Goal: Transaction & Acquisition: Obtain resource

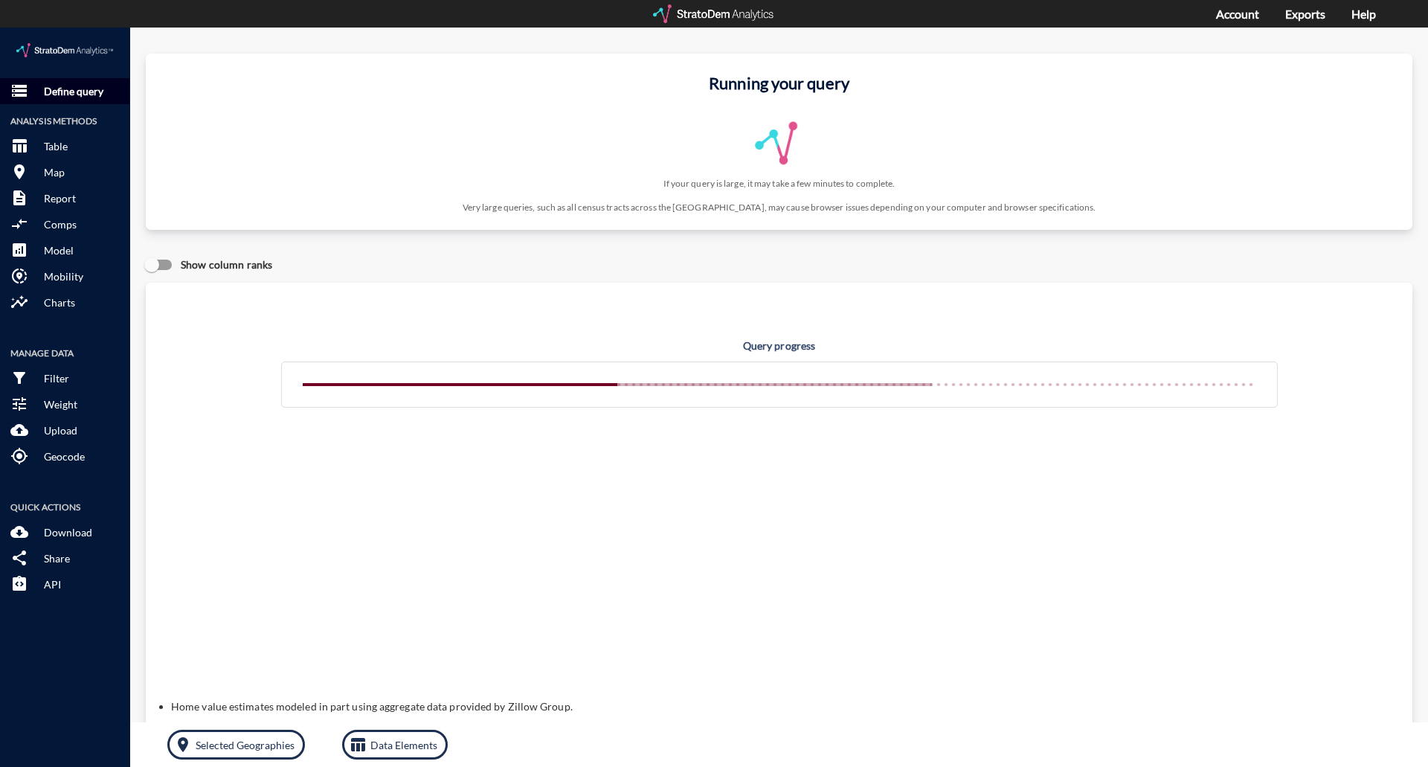
click p "Define query"
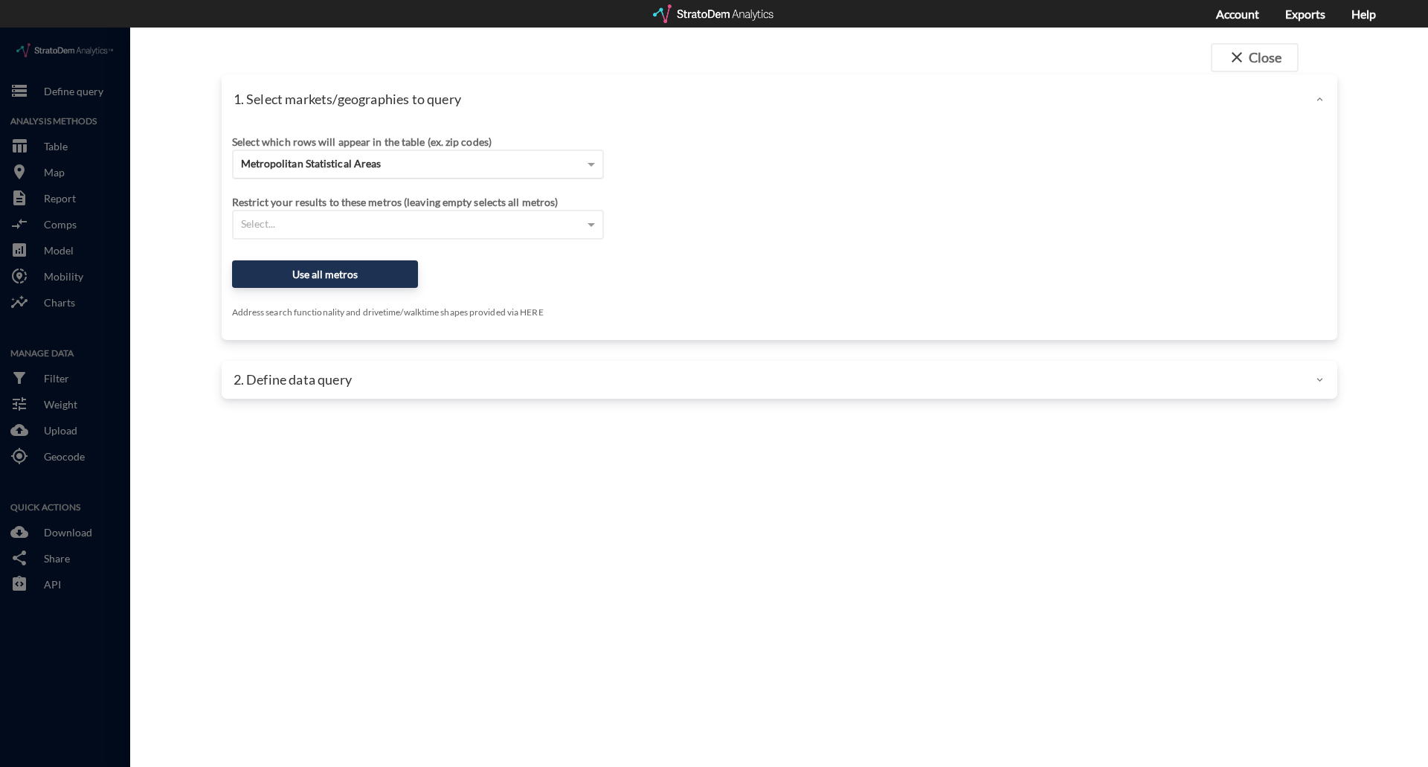
click div "Metropolitan Statistical Areas"
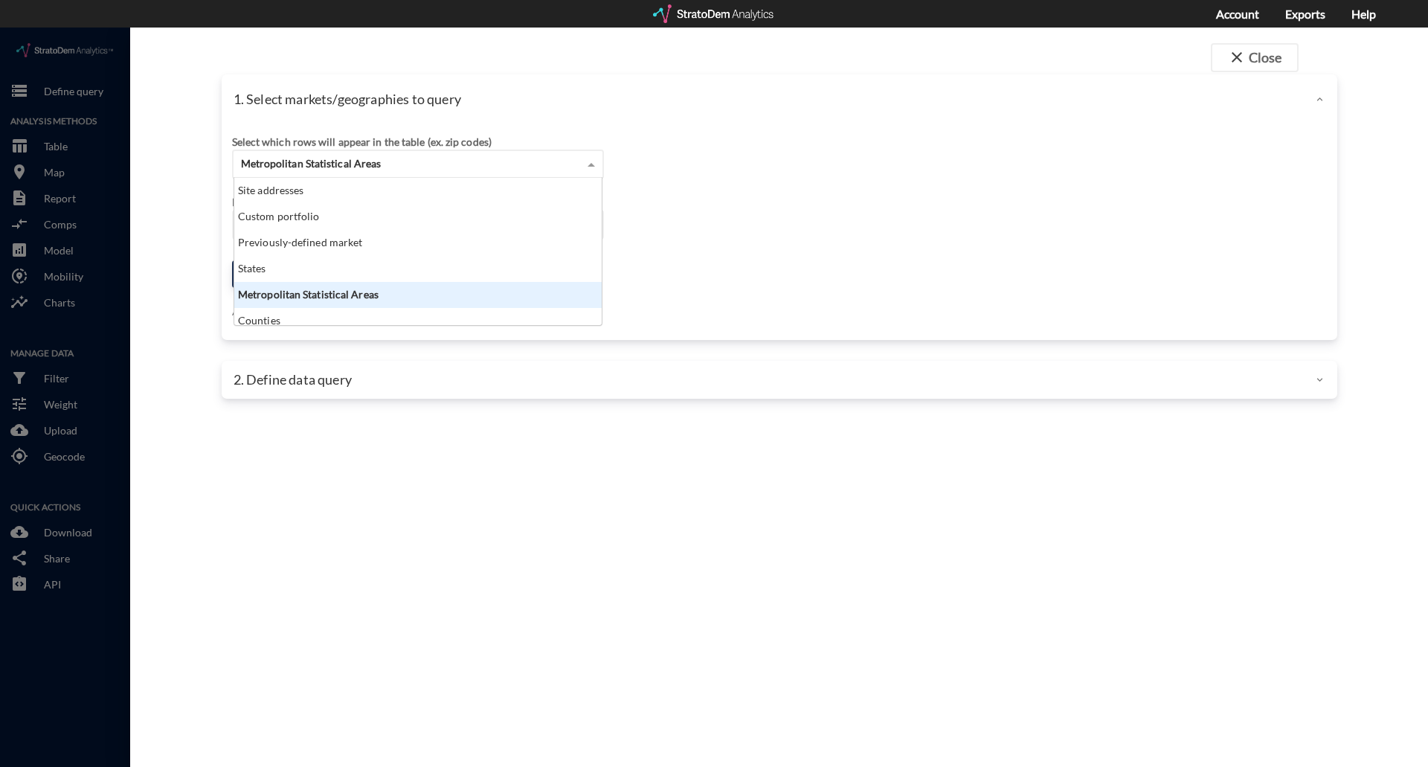
scroll to position [136, 358]
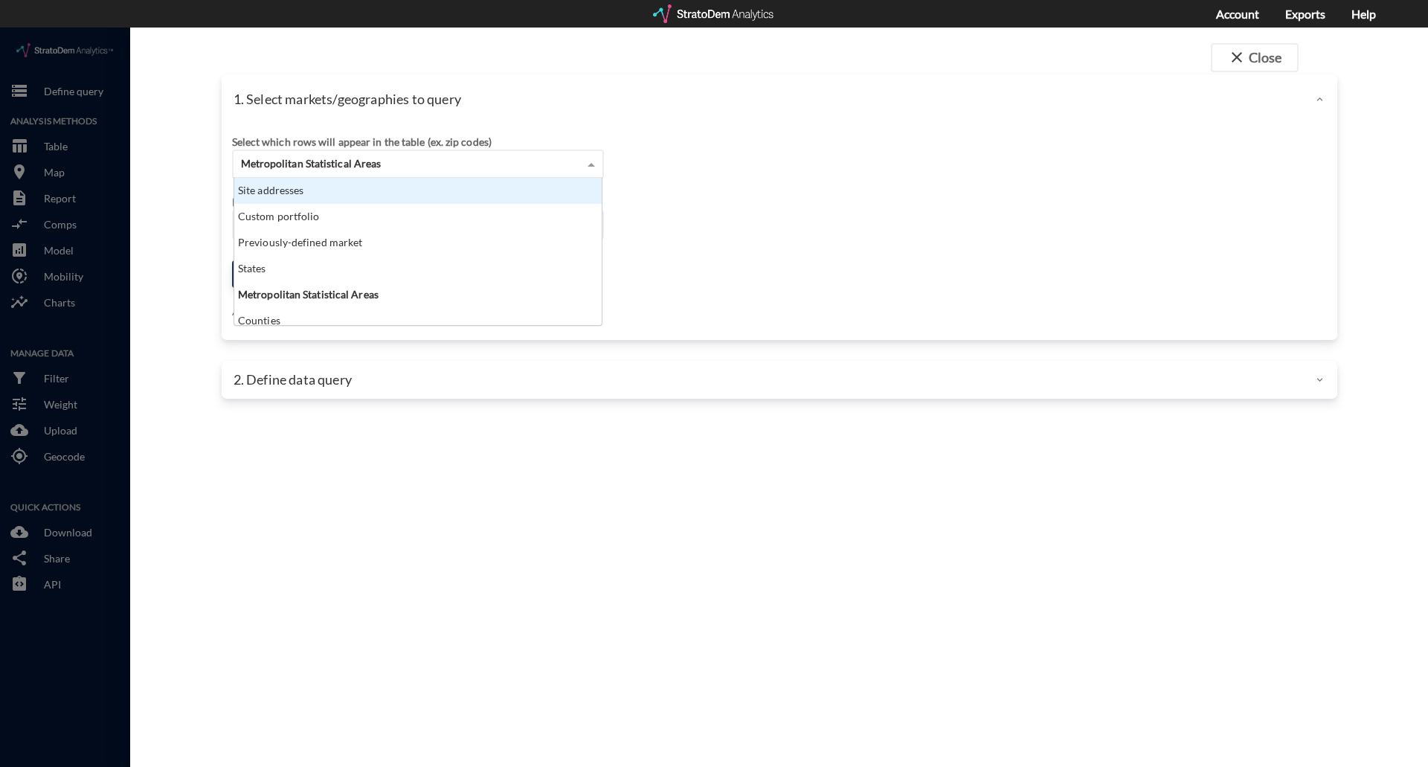
click div "Site addresses"
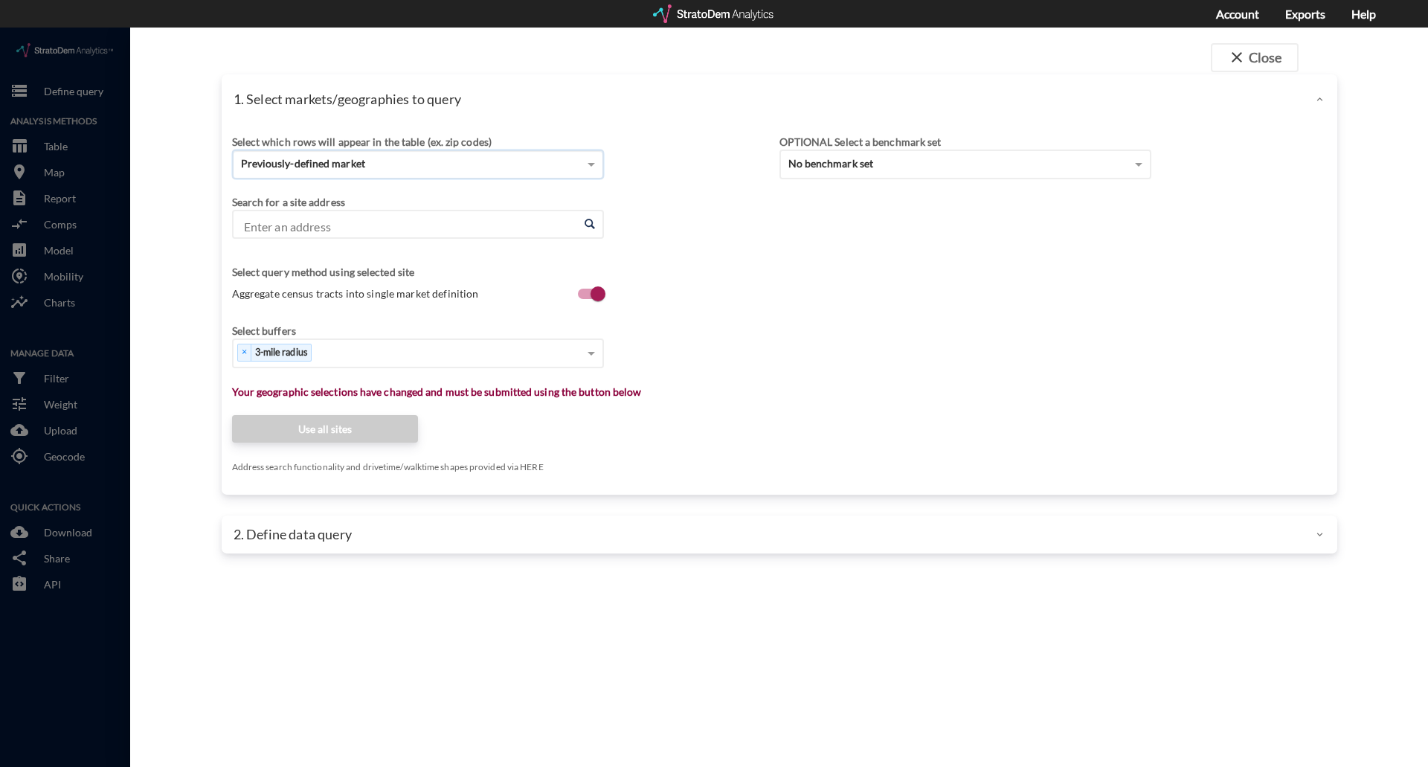
click input "Enter an address"
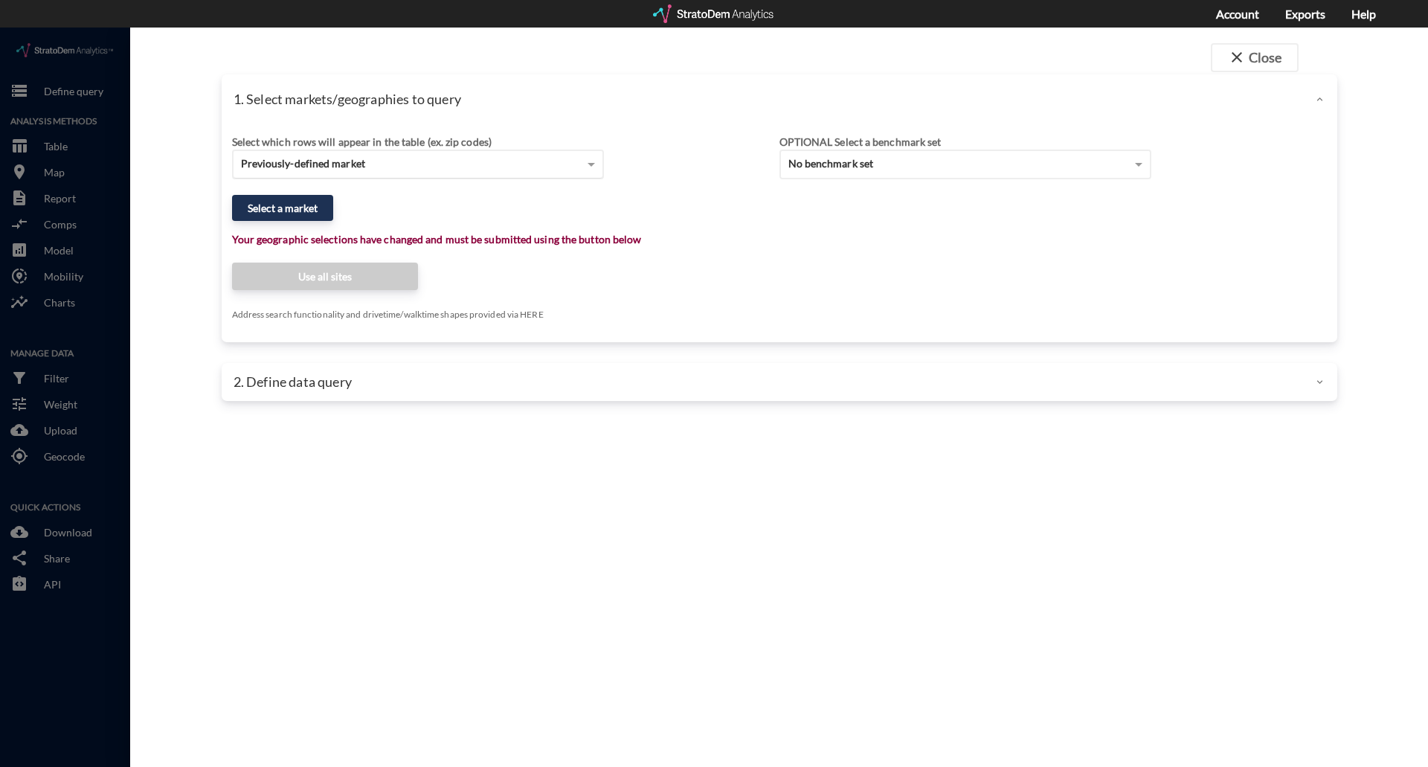
click div "Previously-defined market"
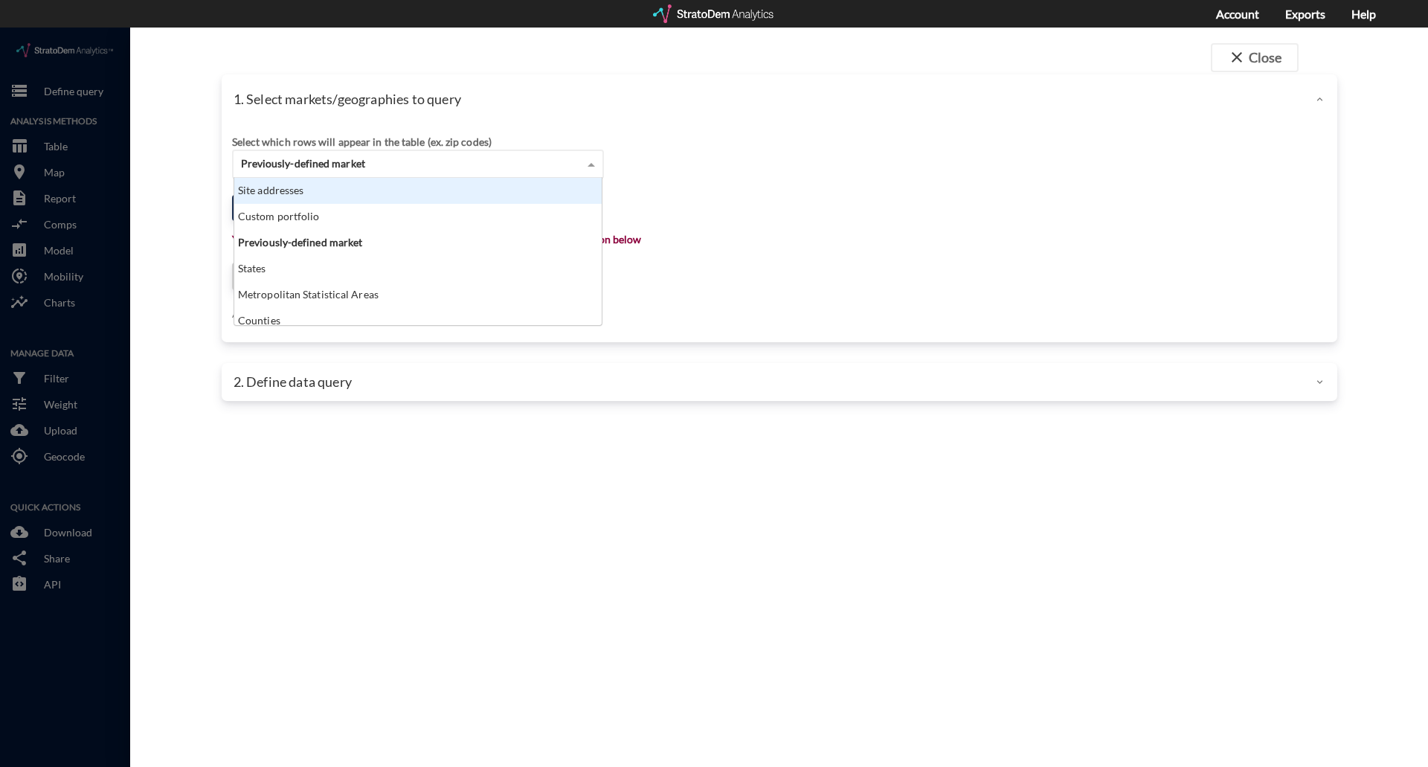
click div "Site addresses"
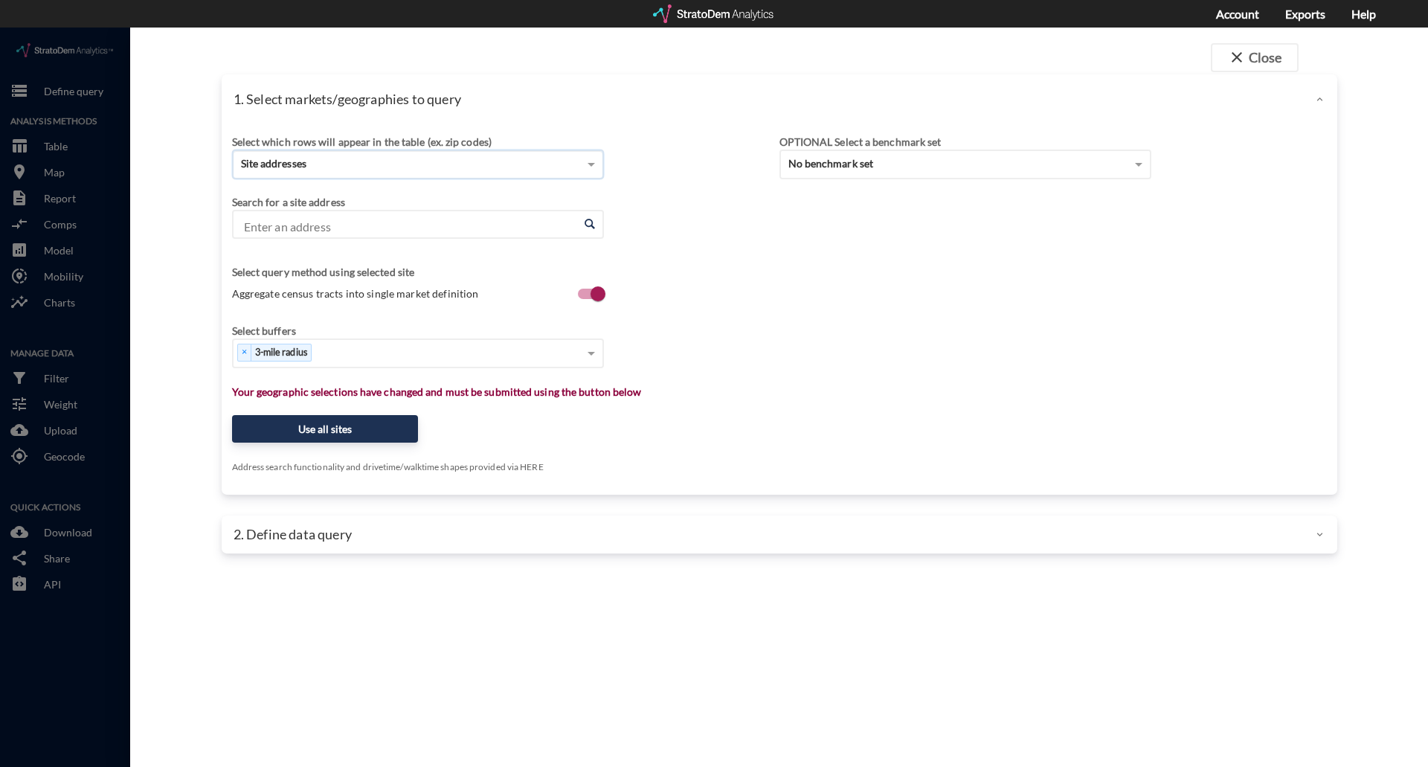
click input "Enter an address"
paste input "6550 Halcyon Way, Alpharetta, GA 30005"
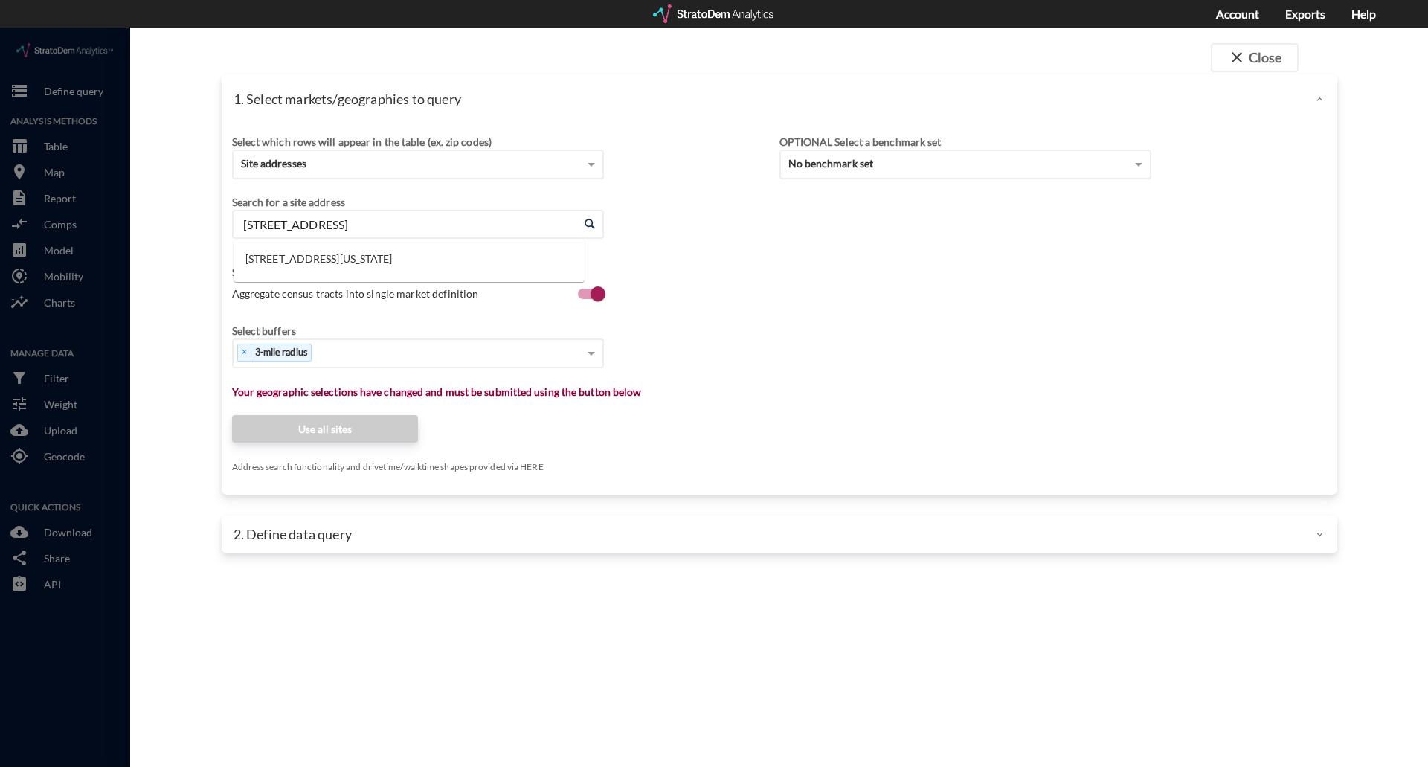
click li "6550 Halcyon Way, Alpharetta, Georgia"
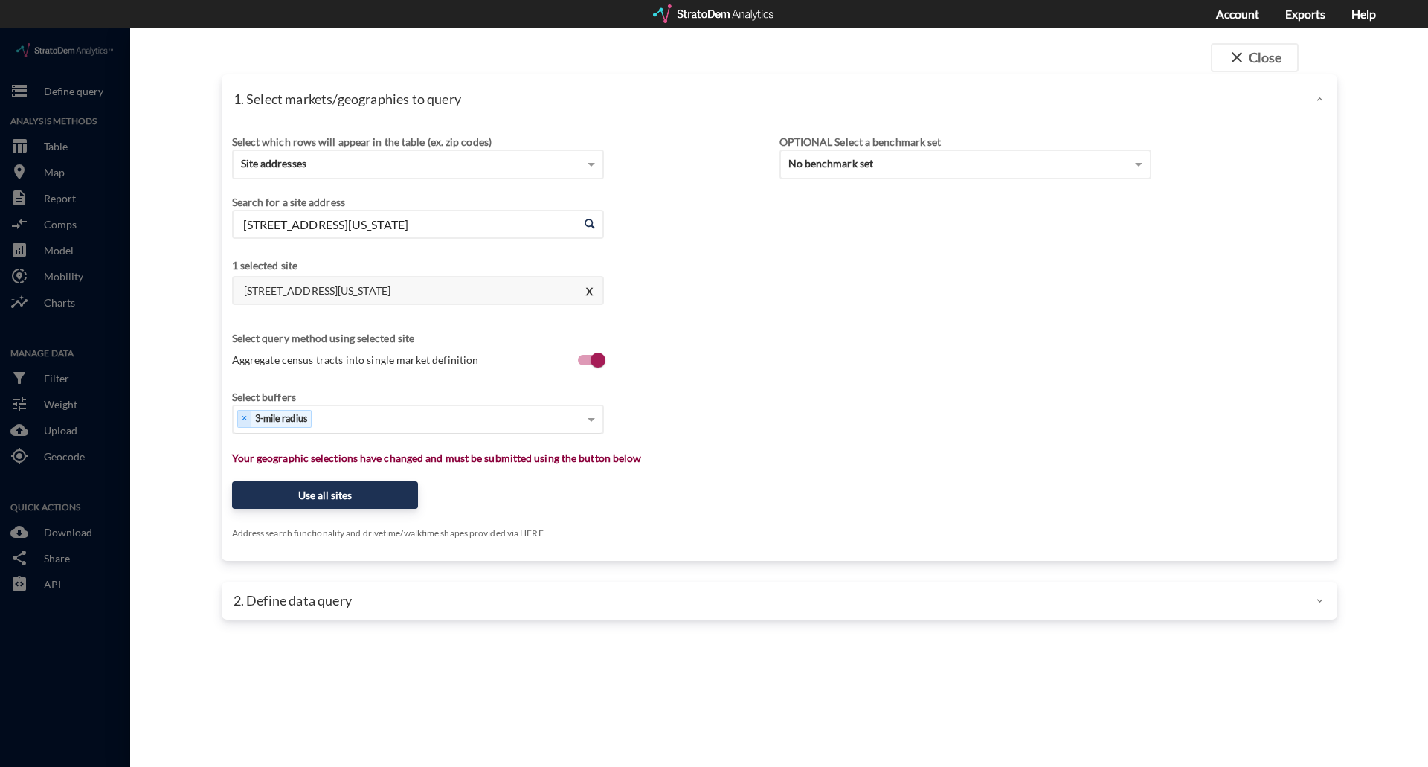
type input "6550 Halcyon Way, Alpharetta, Georgia"
click div "Select..."
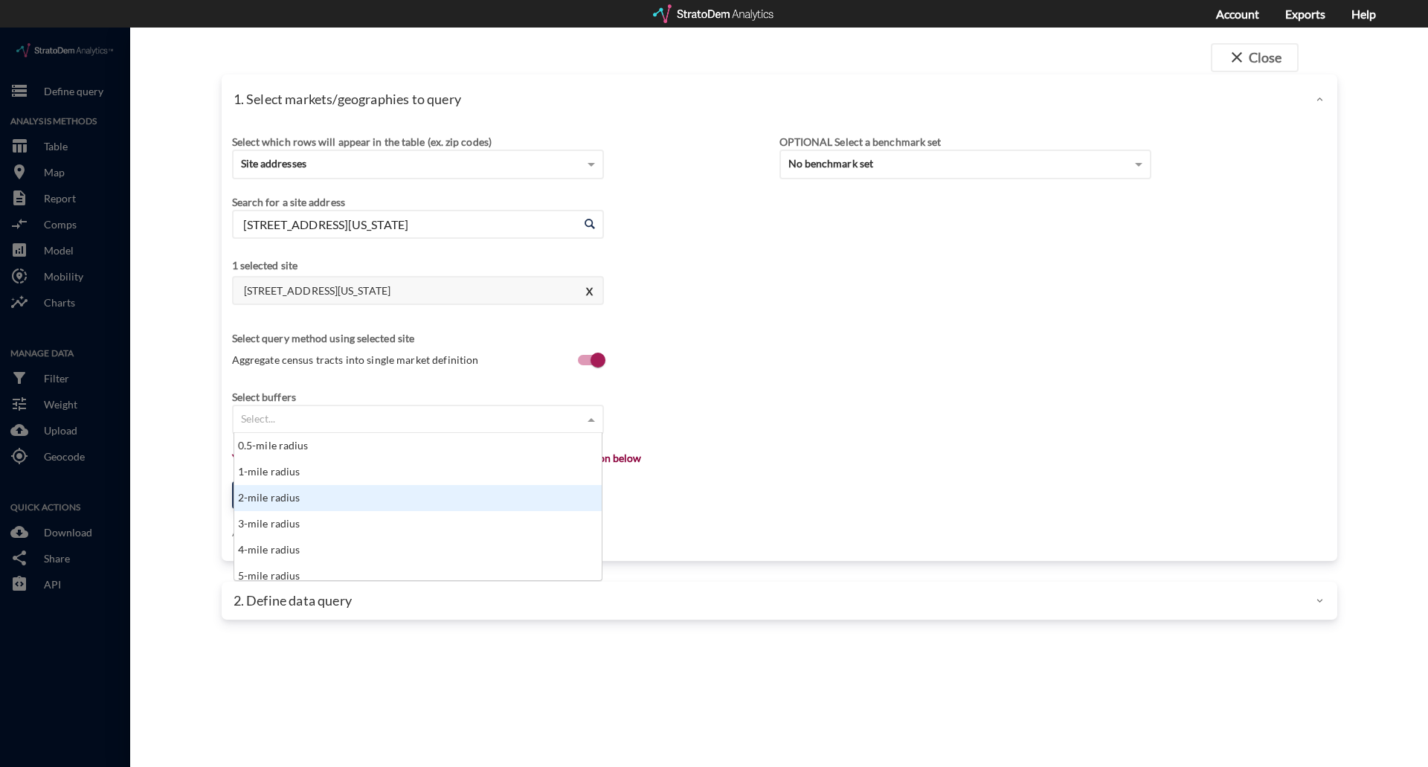
scroll to position [74, 0]
click div "5-mile radius"
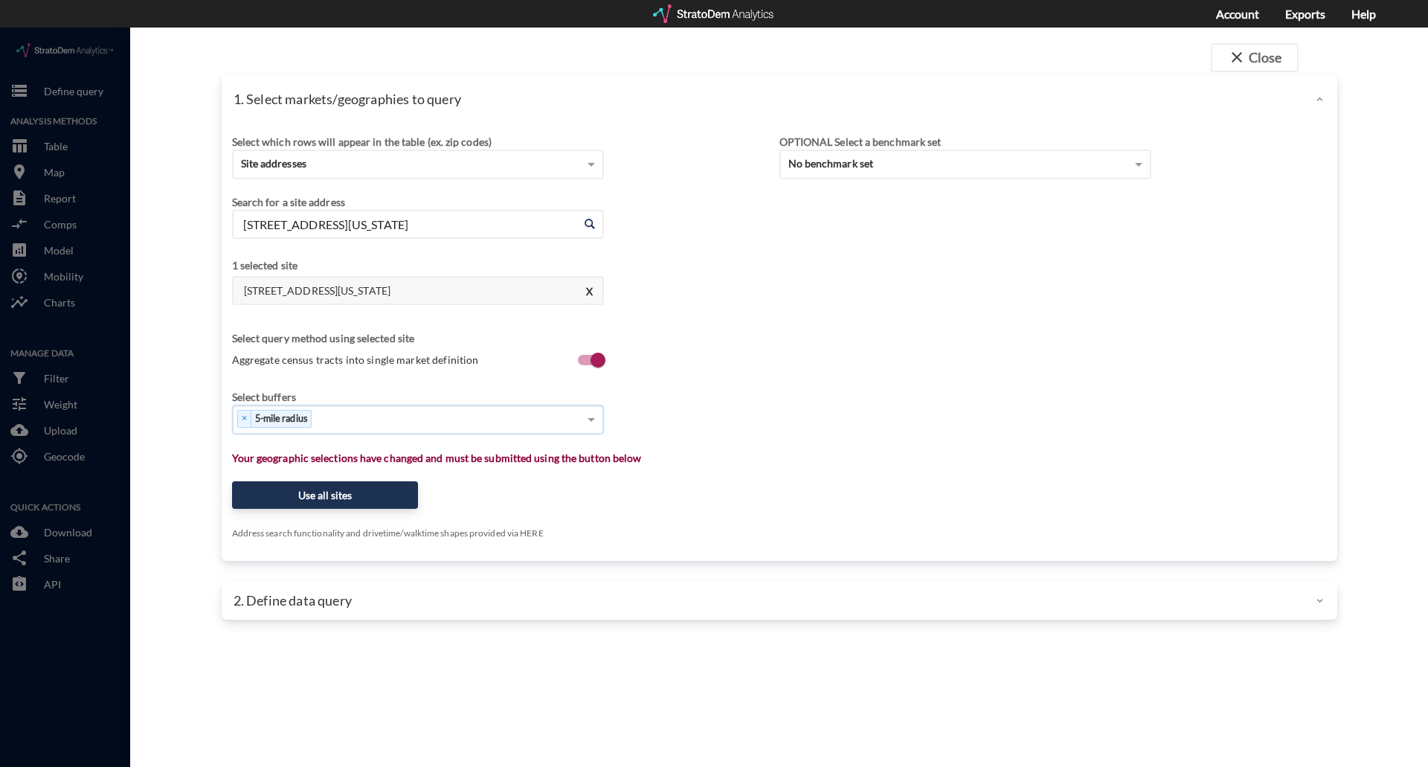
click div "× 5-mile radius"
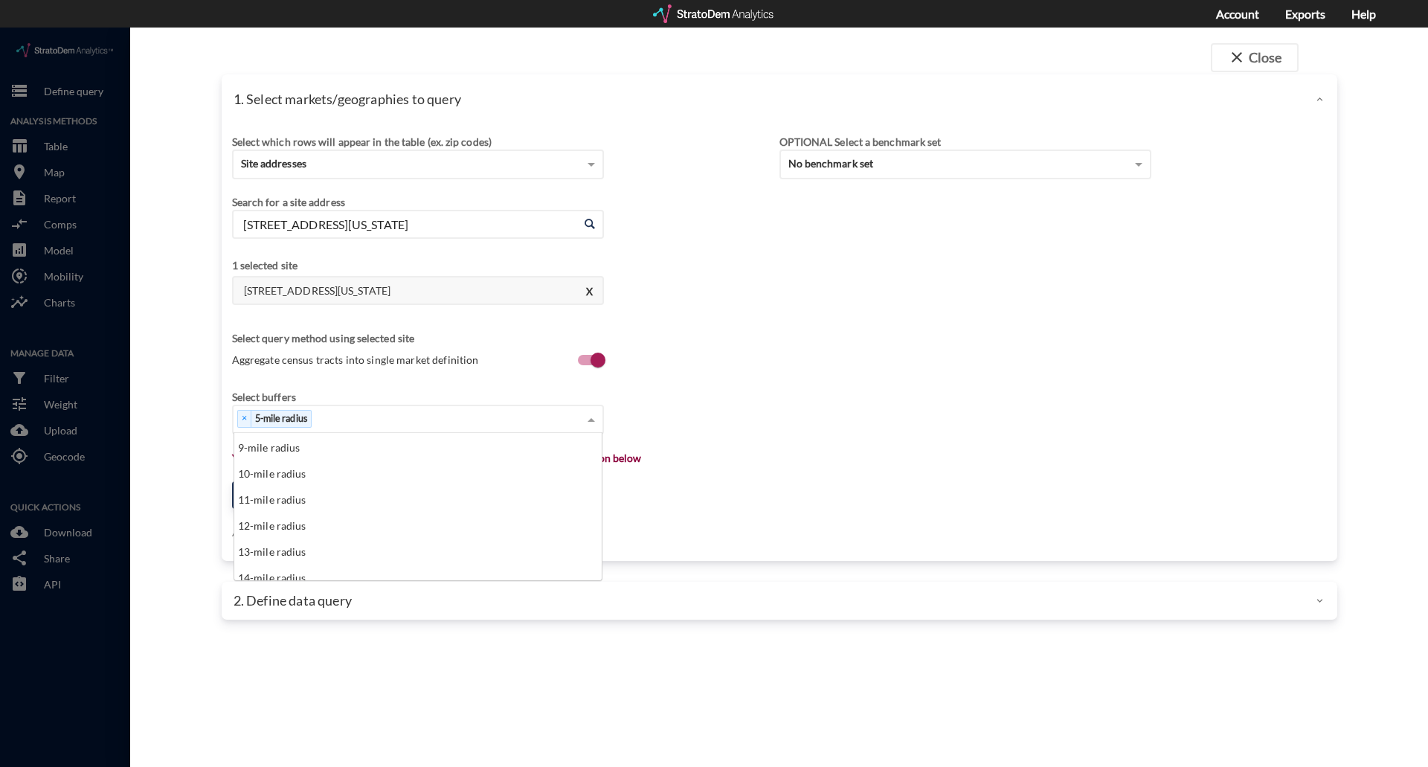
scroll to position [223, 0]
click div "10-mile radius"
click div "× 5-mile radius × 10-mile radius"
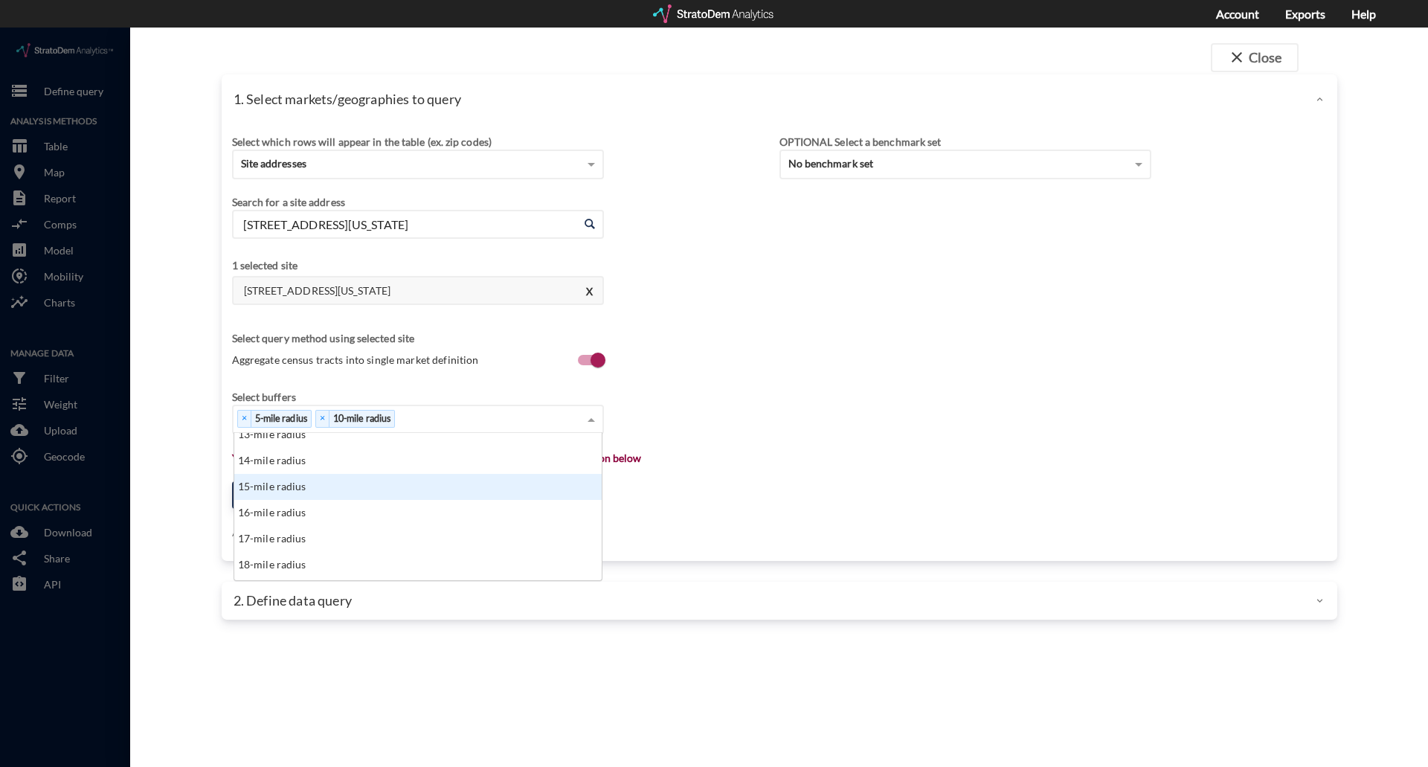
click div "15-mile radius"
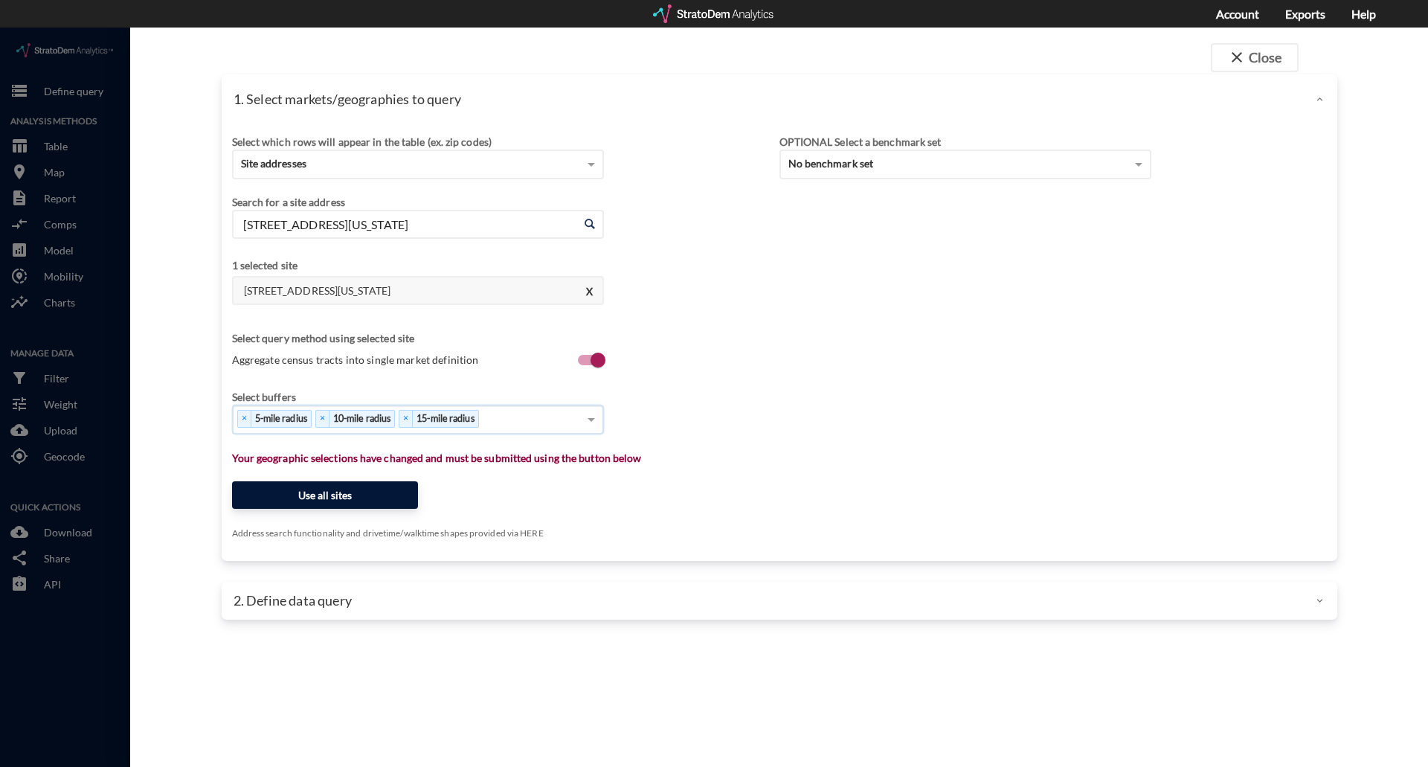
click button "Use all sites"
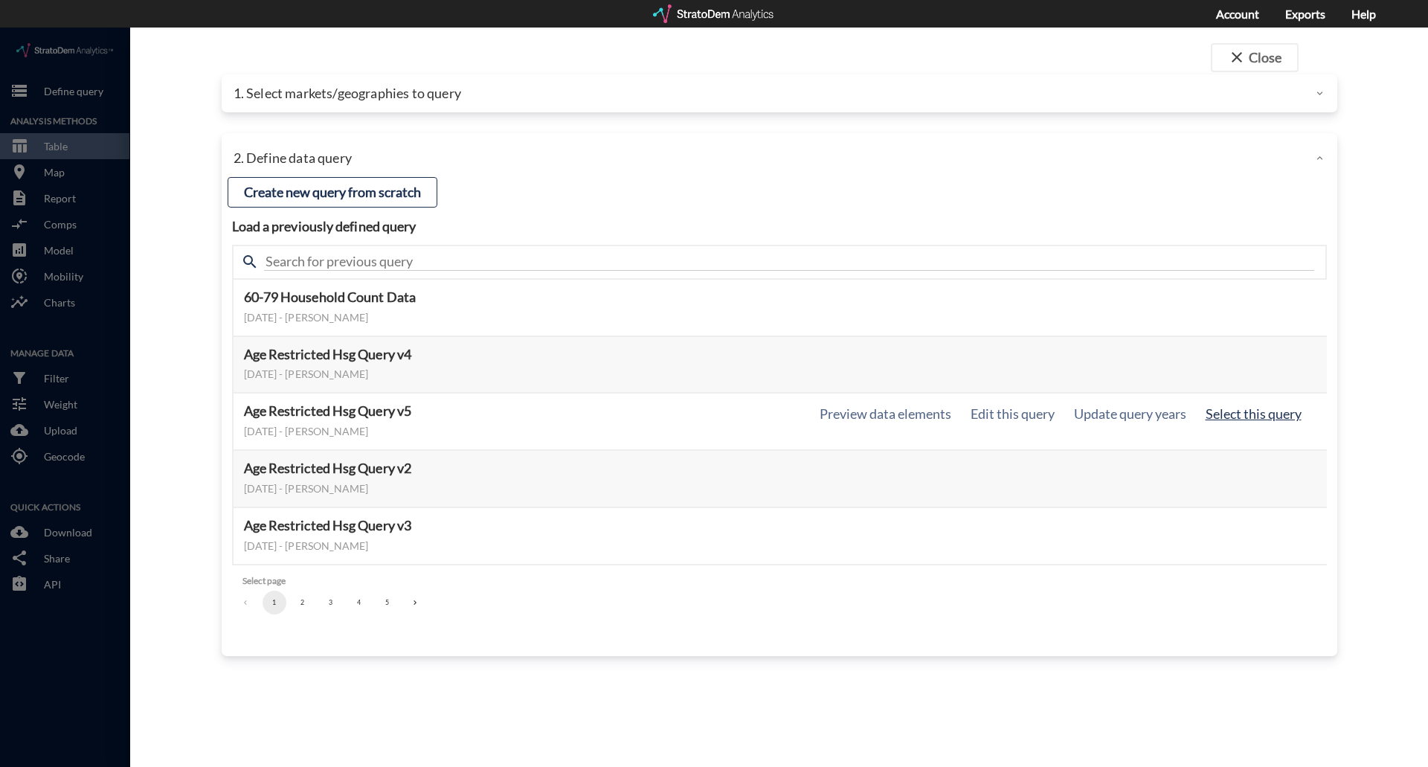
click button "Select this query"
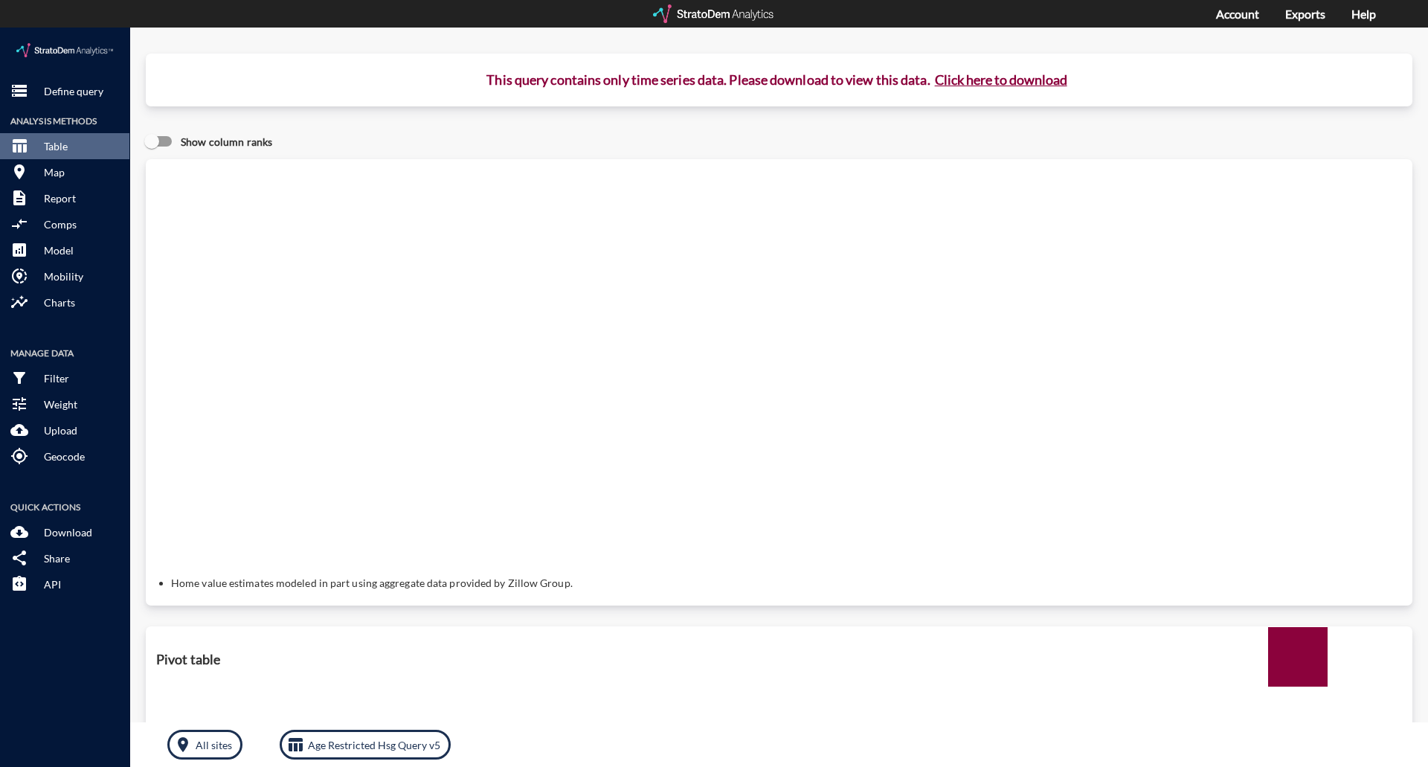
click button "Click here to download"
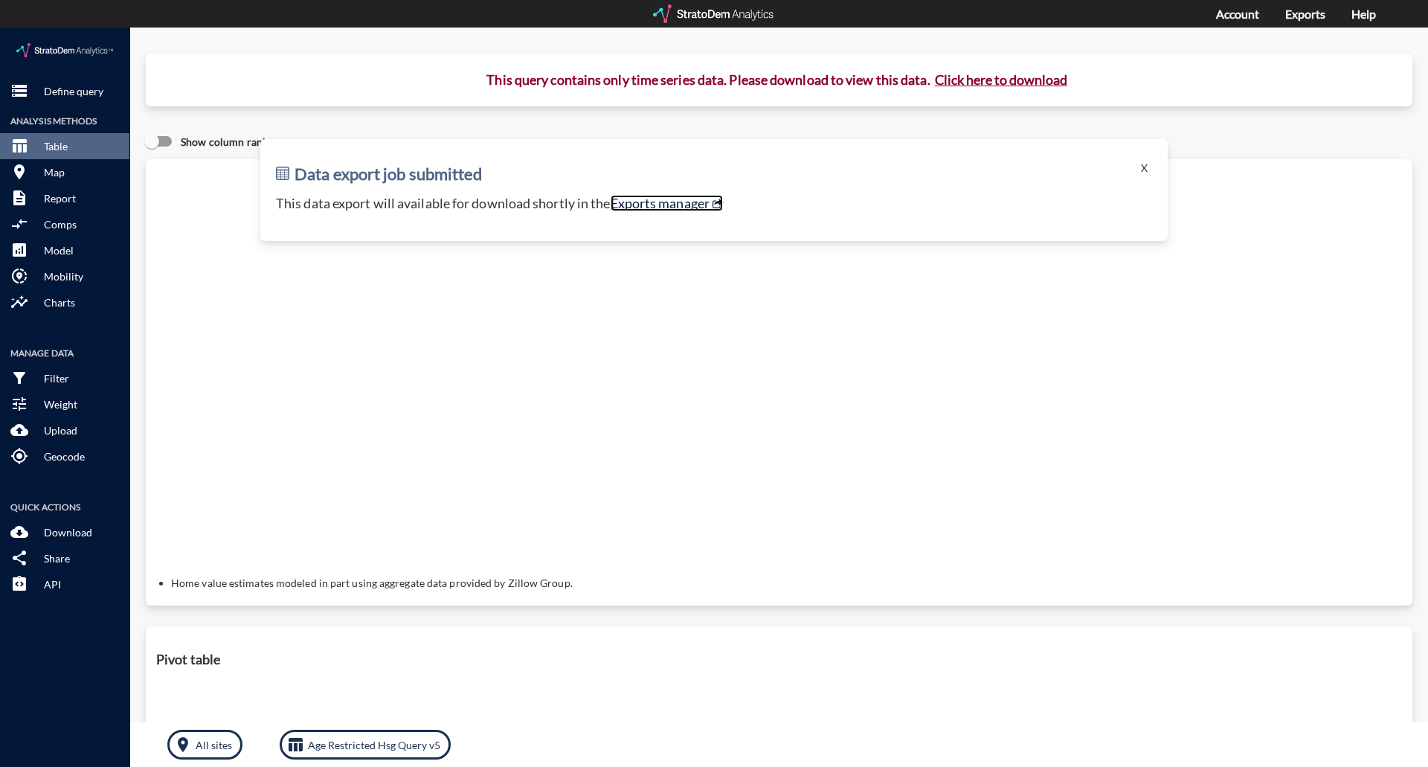
click link "Exports manager"
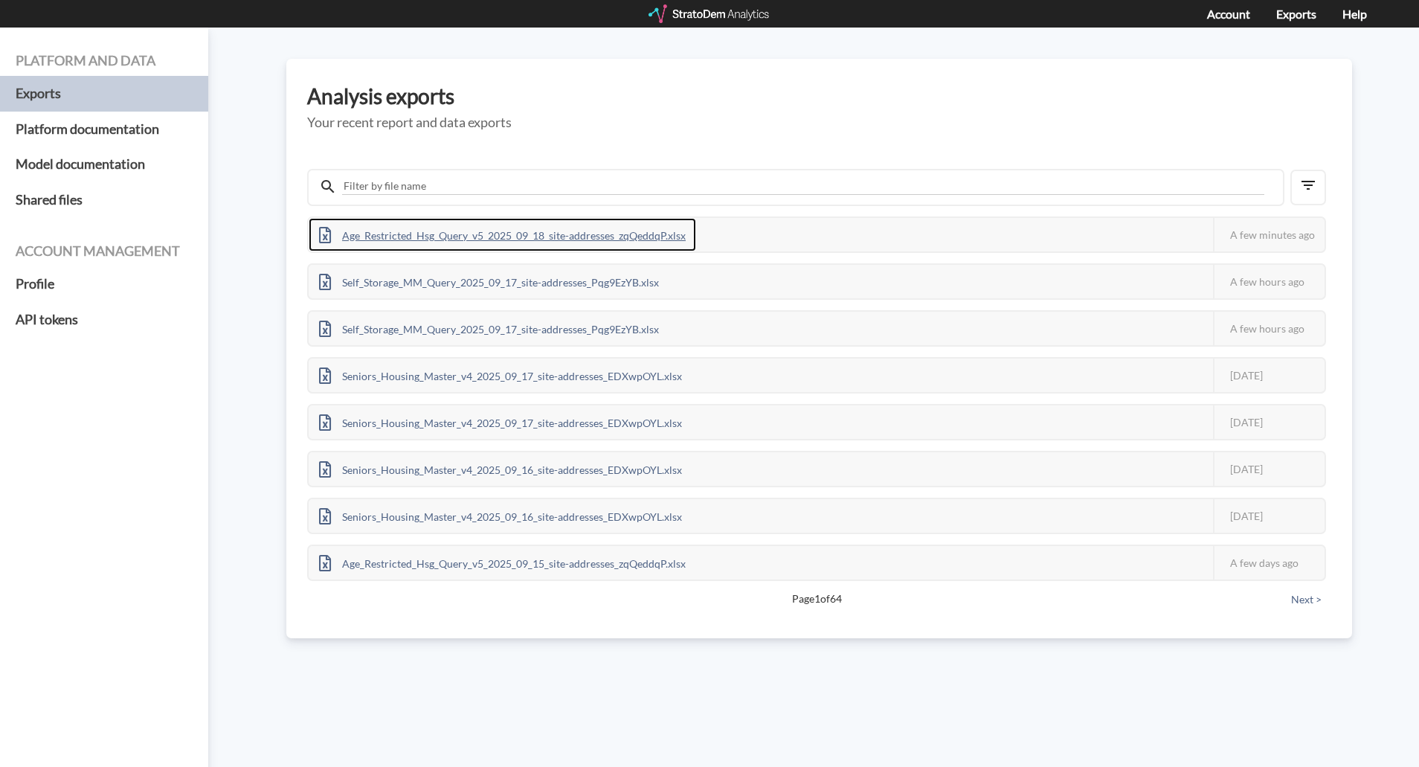
click at [643, 239] on div "Age_Restricted_Hsg_Query_v5_2025_09_18_site-addresses_zqQeddqP.xlsx" at bounding box center [502, 234] width 387 height 33
